Goal: Information Seeking & Learning: Learn about a topic

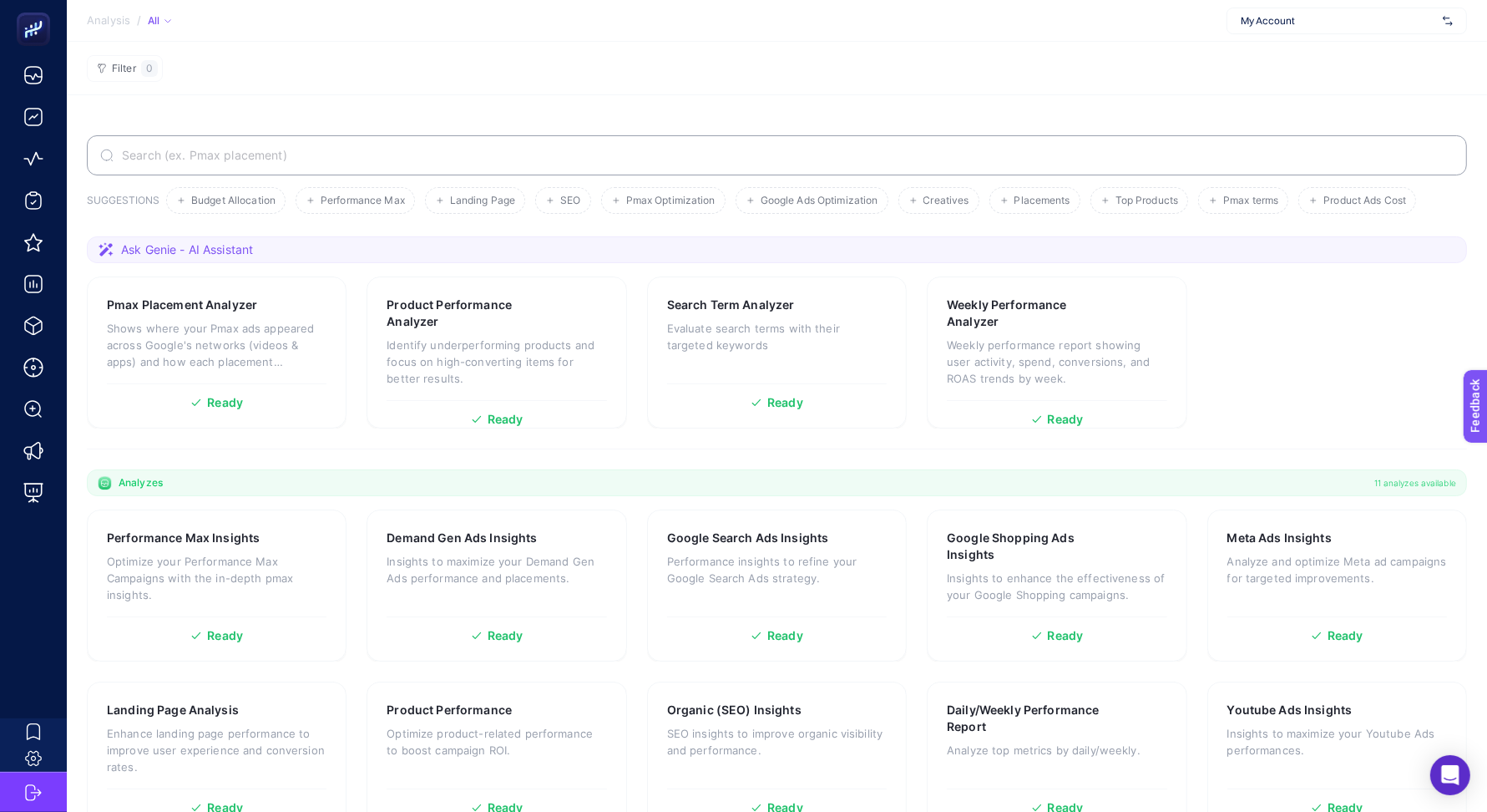
click at [849, 90] on section "Filter 0" at bounding box center [777, 68] width 1421 height 53
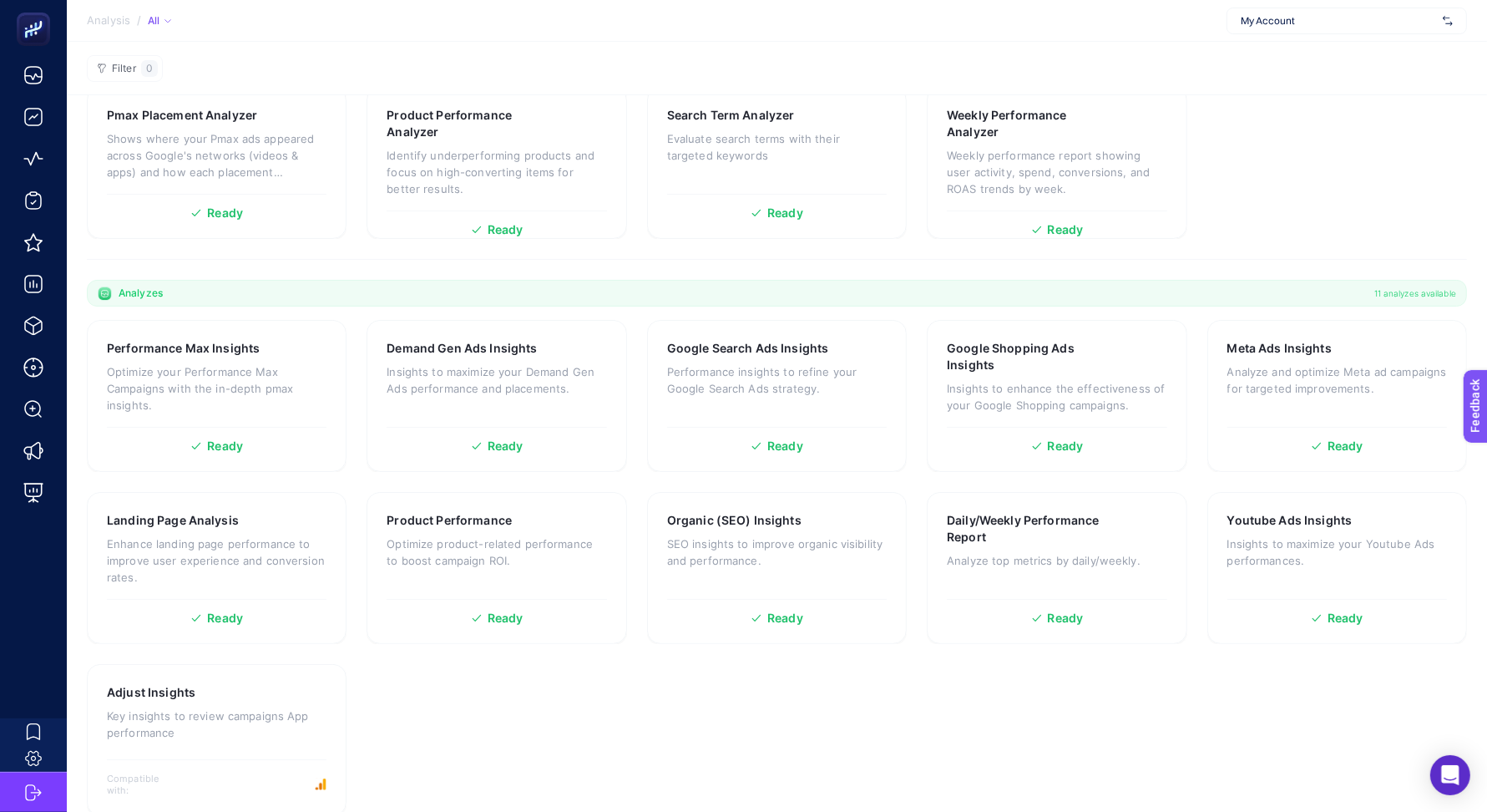
scroll to position [198, 0]
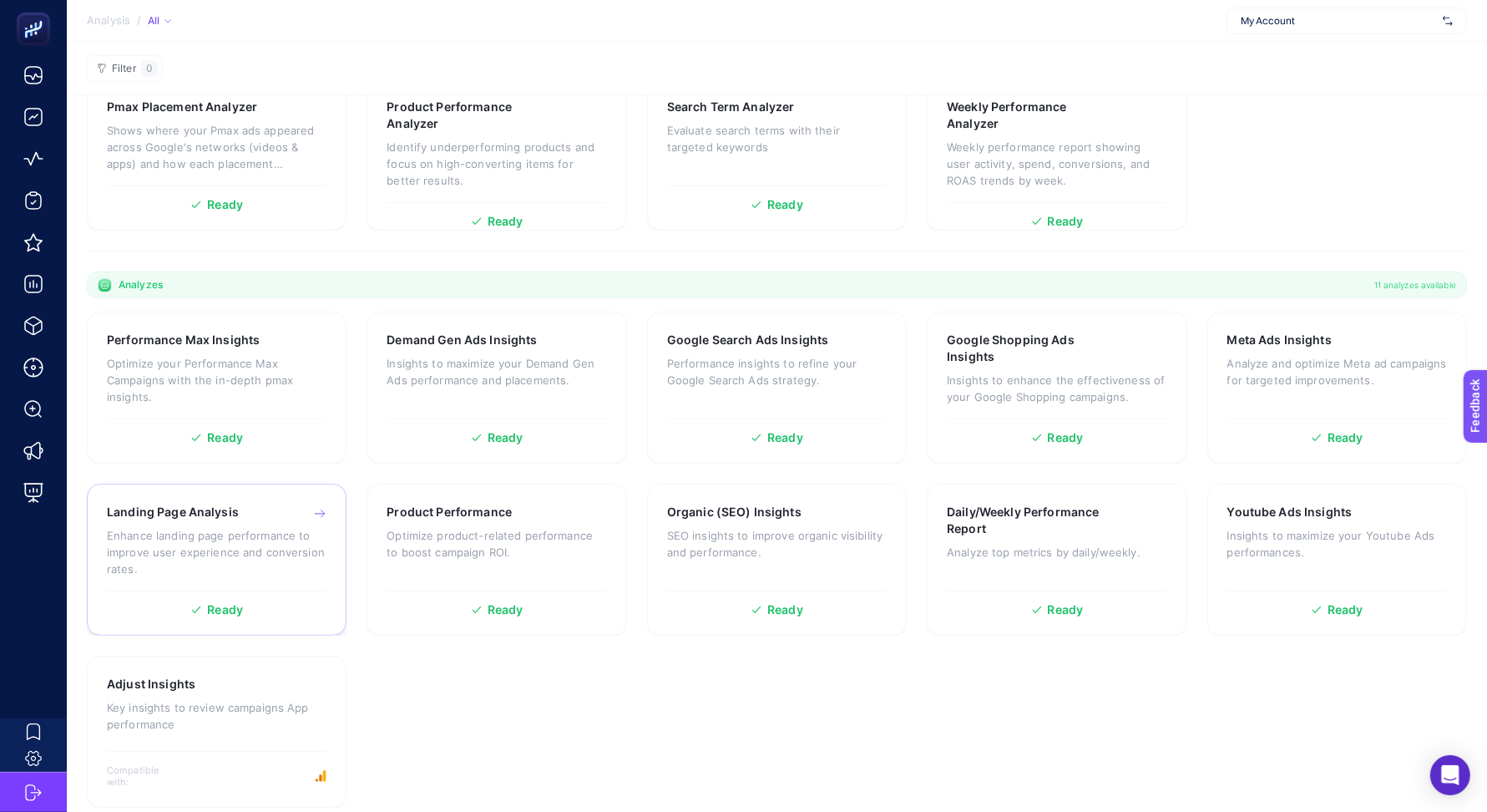
click at [173, 556] on p "Enhance landing page performance to improve user experience and conversion rate…" at bounding box center [217, 551] width 220 height 50
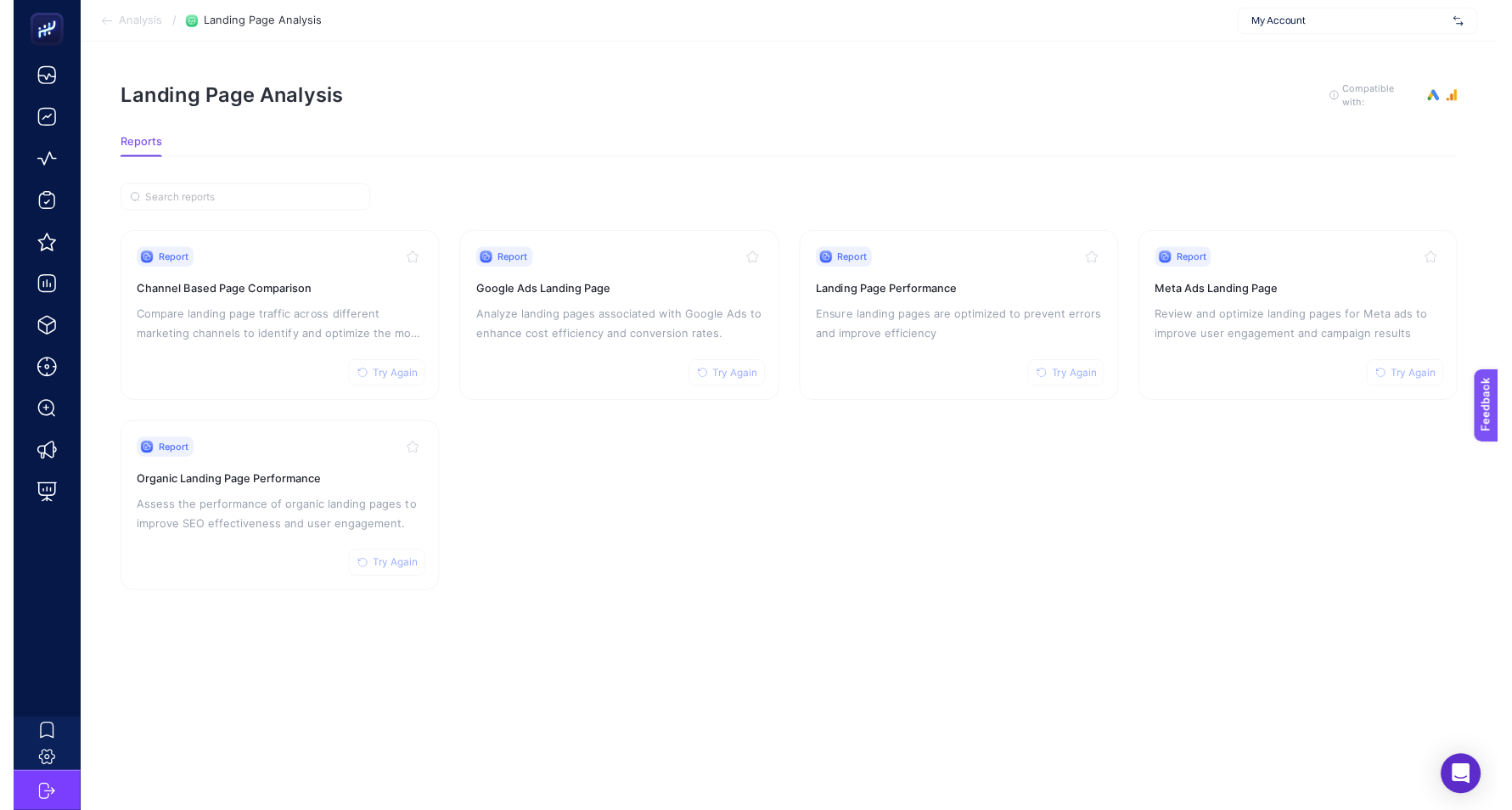
scroll to position [15, 0]
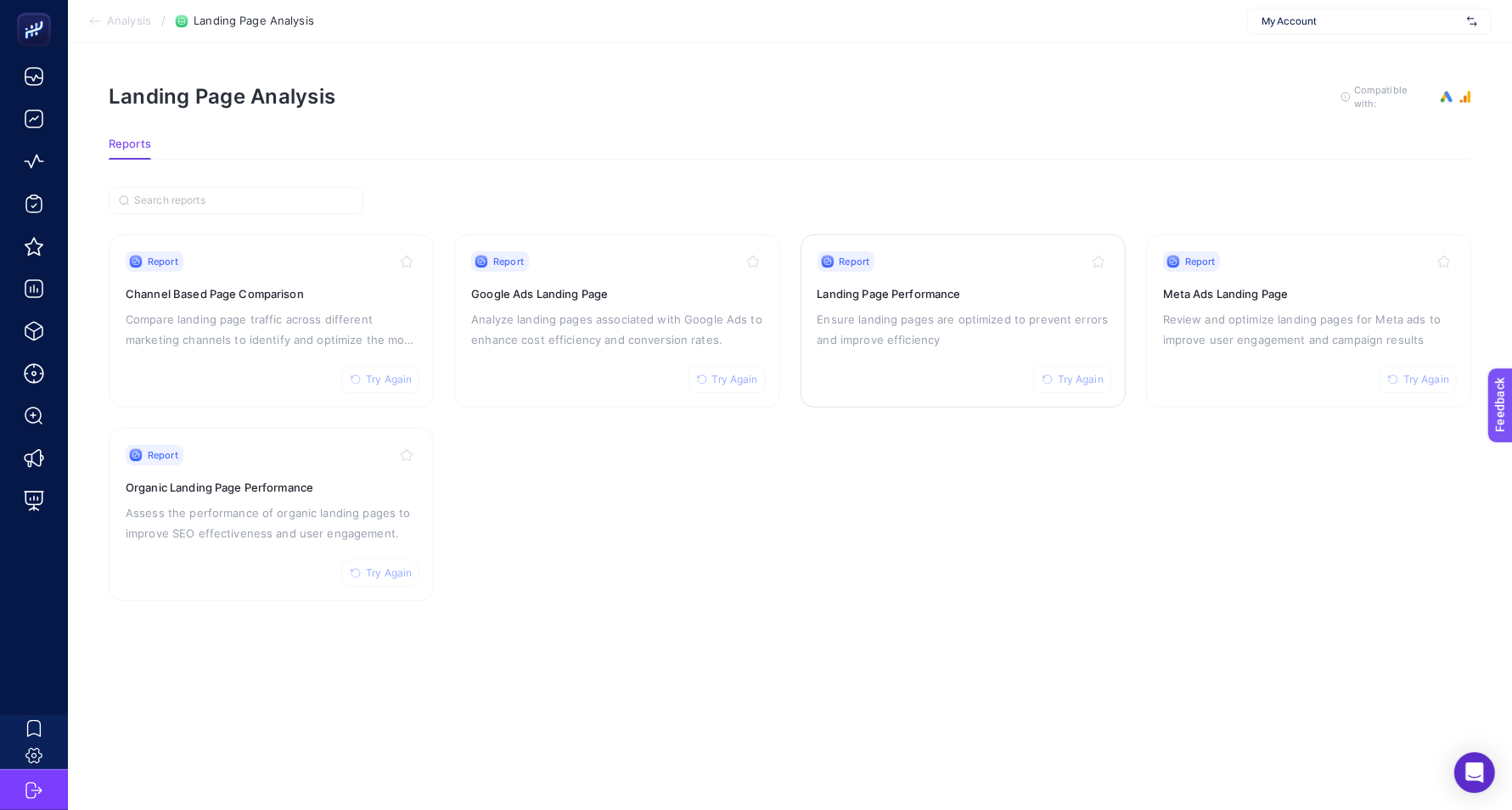
click at [981, 309] on p "Ensure landing pages are optimized to prevent errors and improve efficiency" at bounding box center [963, 330] width 291 height 41
